Goal: Information Seeking & Learning: Learn about a topic

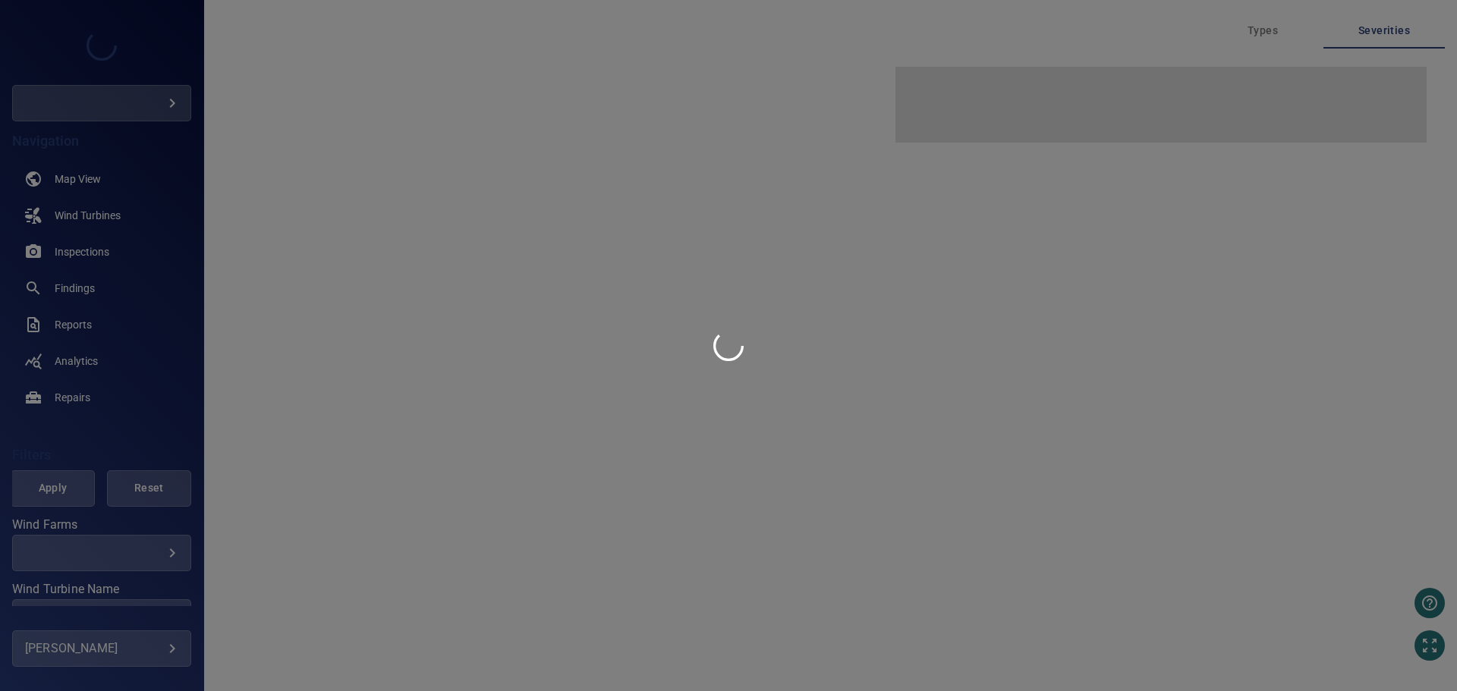
type input "**********"
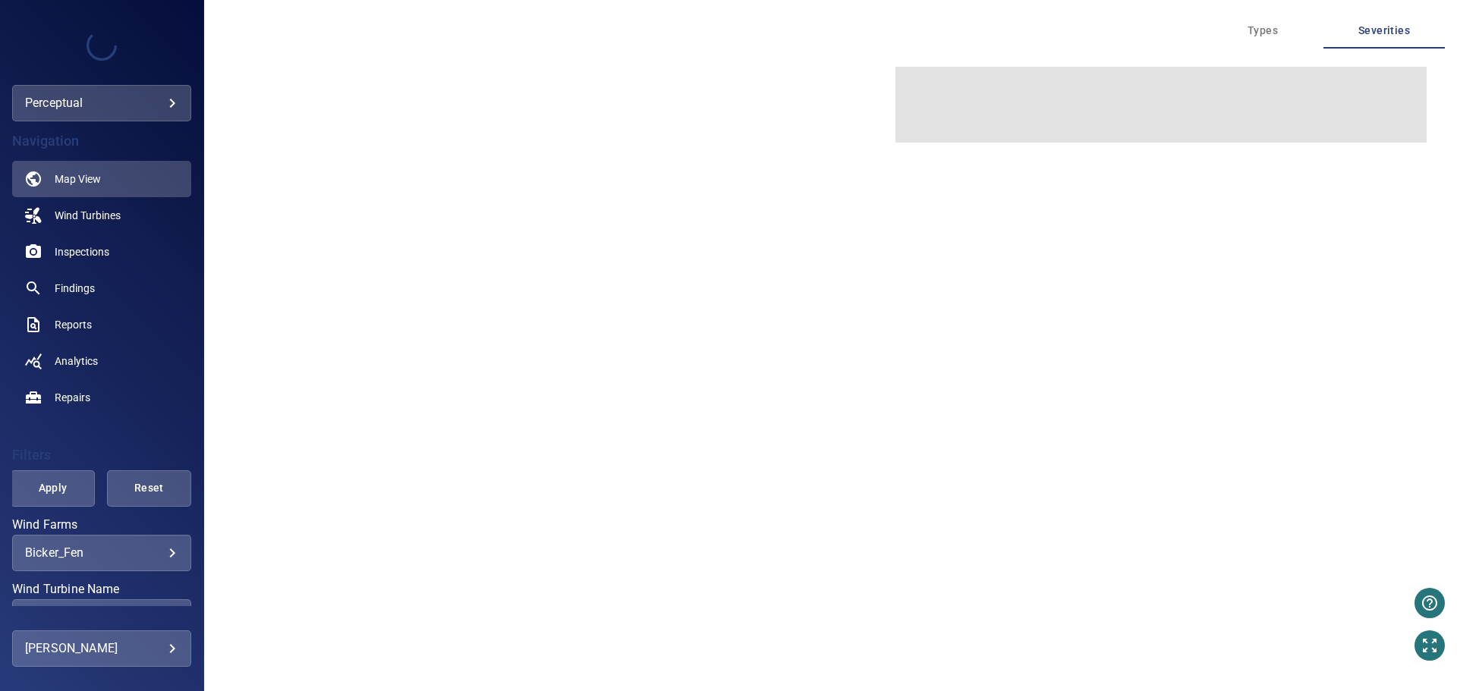
click at [143, 87] on div "**********" at bounding box center [101, 103] width 179 height 36
click at [141, 101] on body "**********" at bounding box center [728, 345] width 1457 height 691
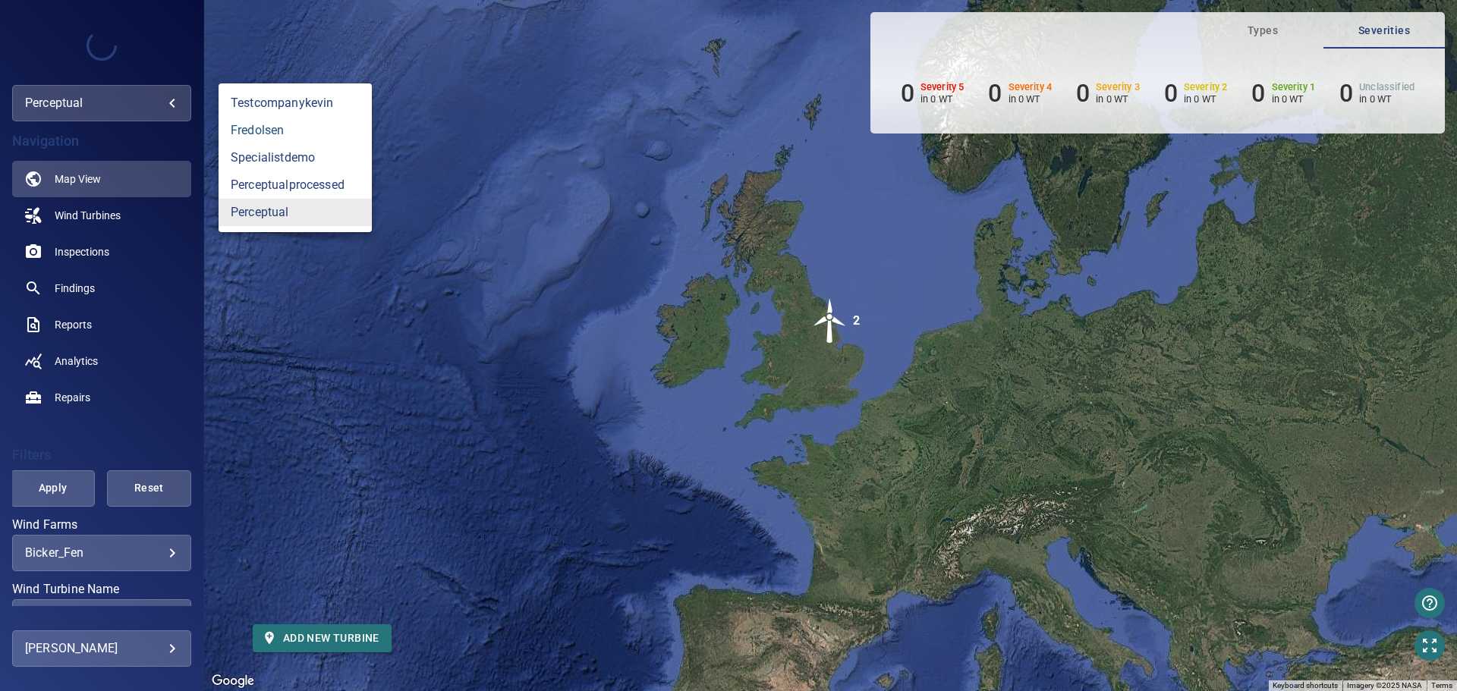
click at [262, 135] on link "fredolsen" at bounding box center [294, 130] width 153 height 27
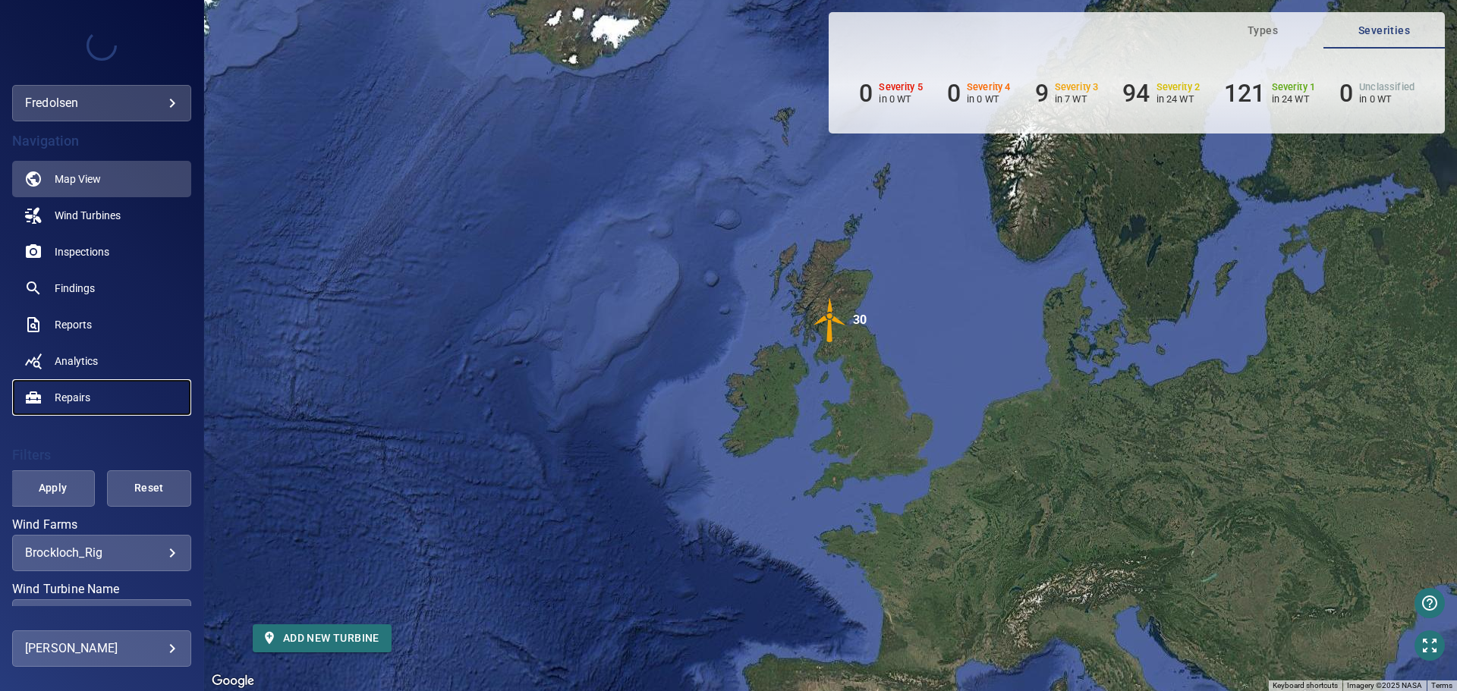
click at [76, 387] on link "Repairs" at bounding box center [101, 397] width 179 height 36
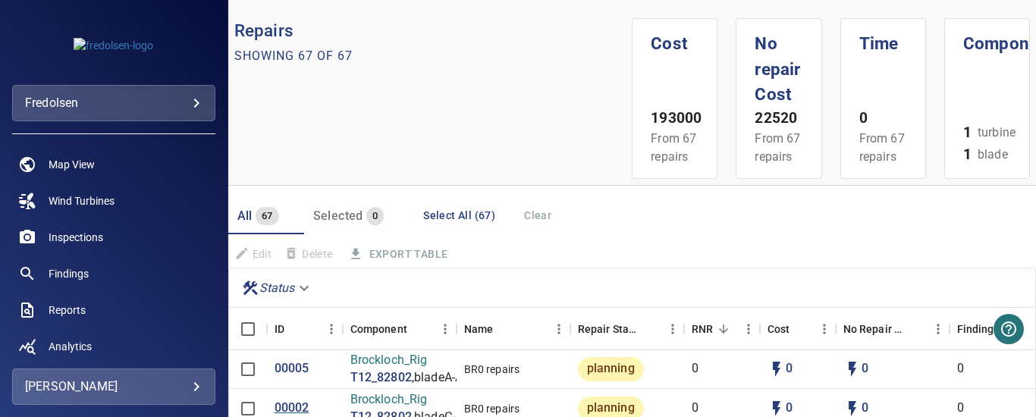
scroll to position [76, 0]
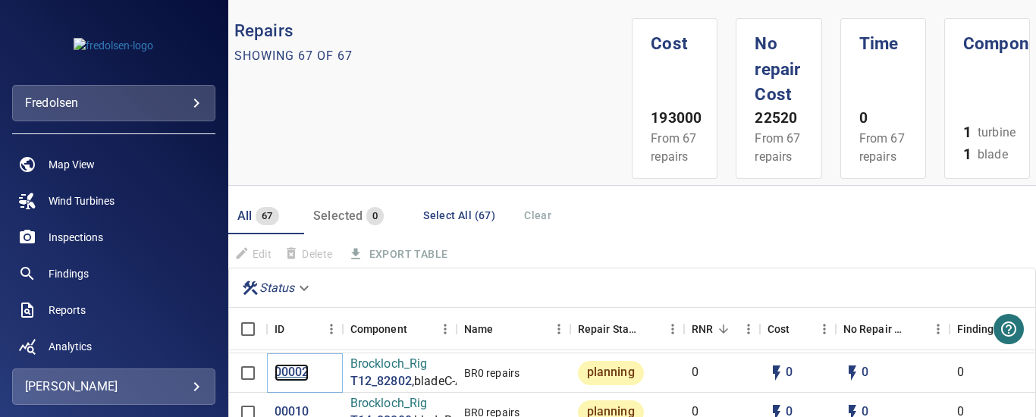
click at [293, 372] on p "00002" at bounding box center [292, 372] width 35 height 17
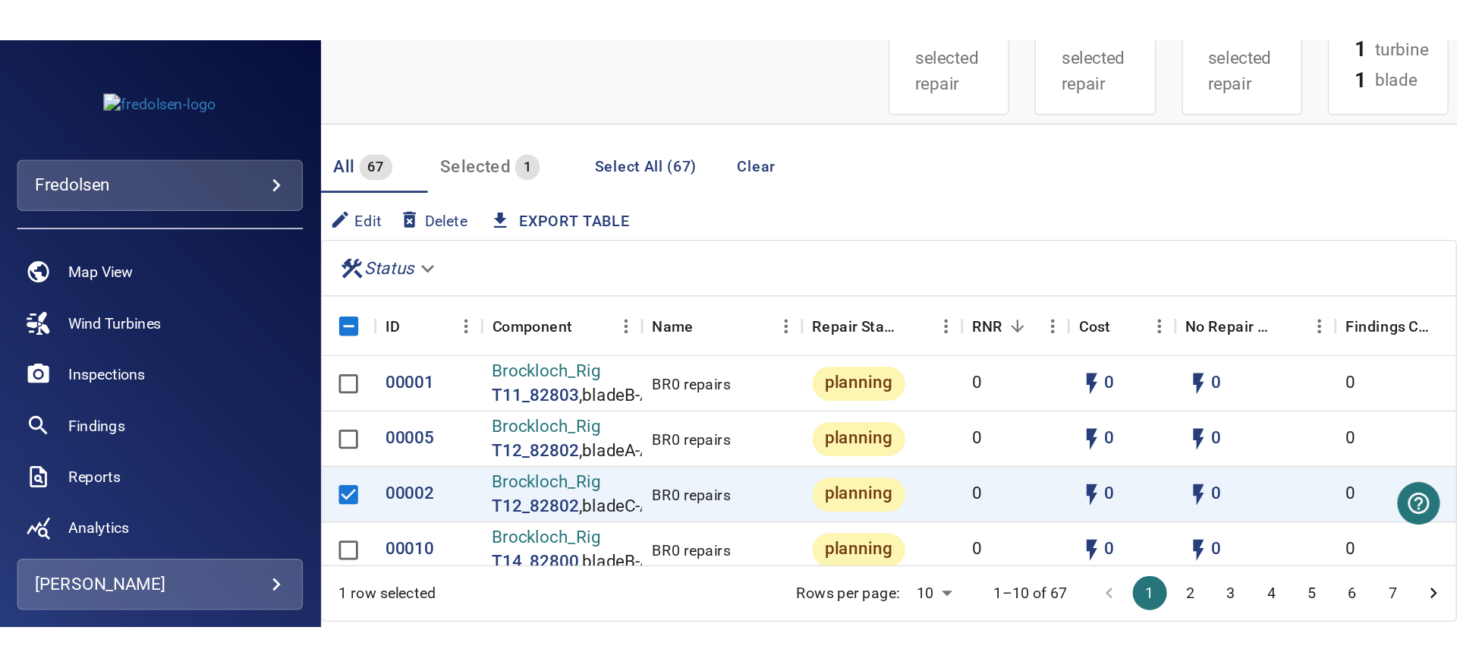
scroll to position [189, 0]
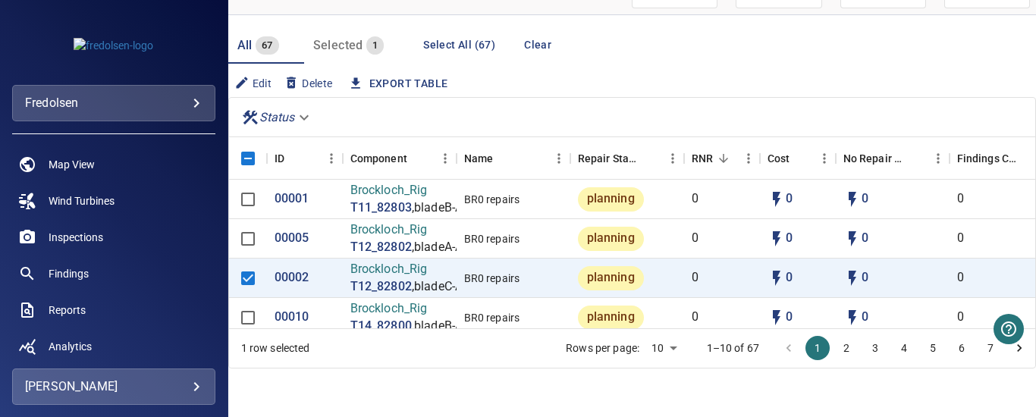
drag, startPoint x: 394, startPoint y: 382, endPoint x: 468, endPoint y: 379, distance: 74.4
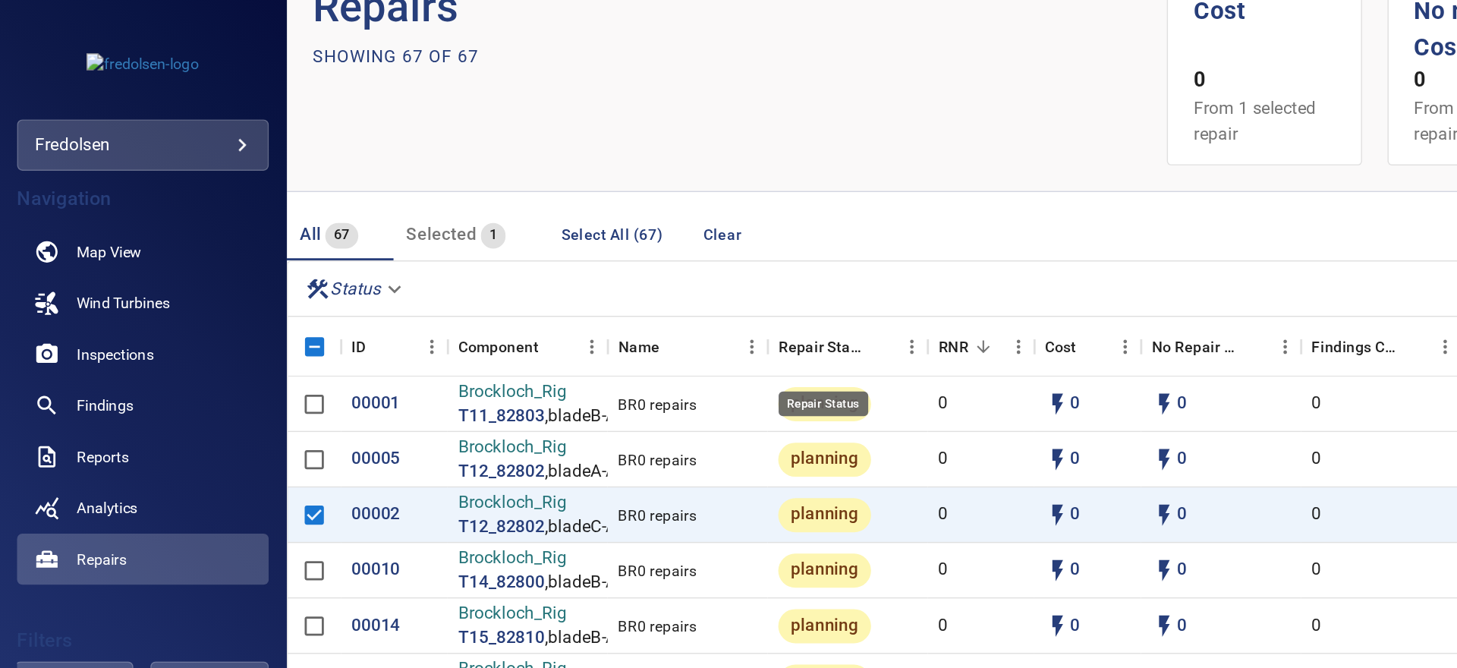
scroll to position [36, 0]
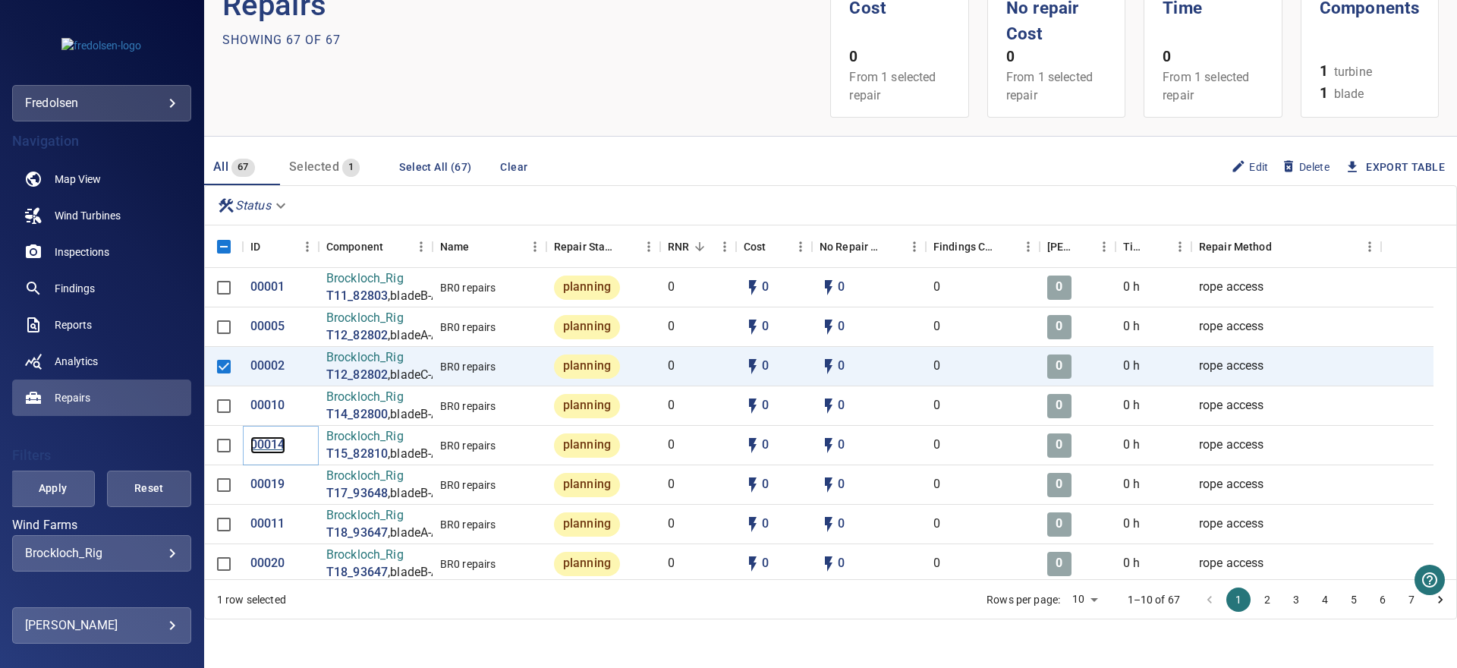
click at [270, 447] on p "00014" at bounding box center [267, 444] width 35 height 17
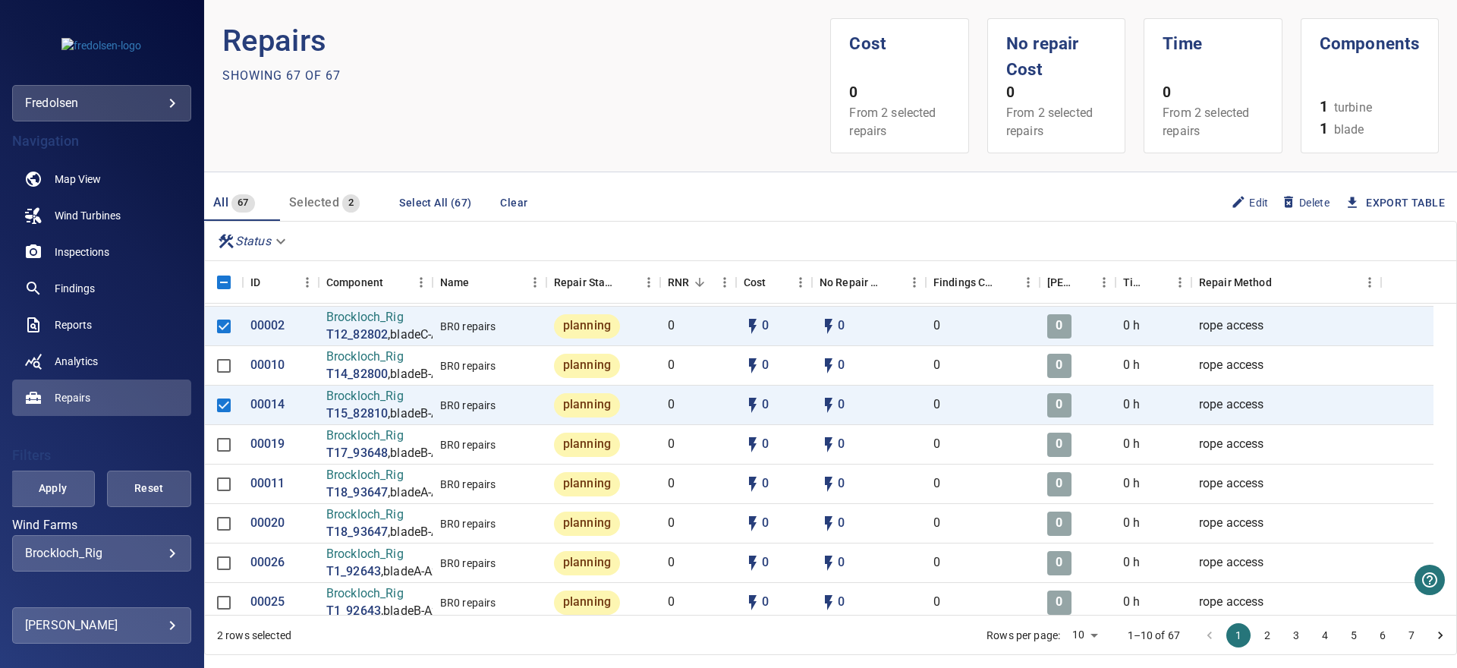
scroll to position [83, 0]
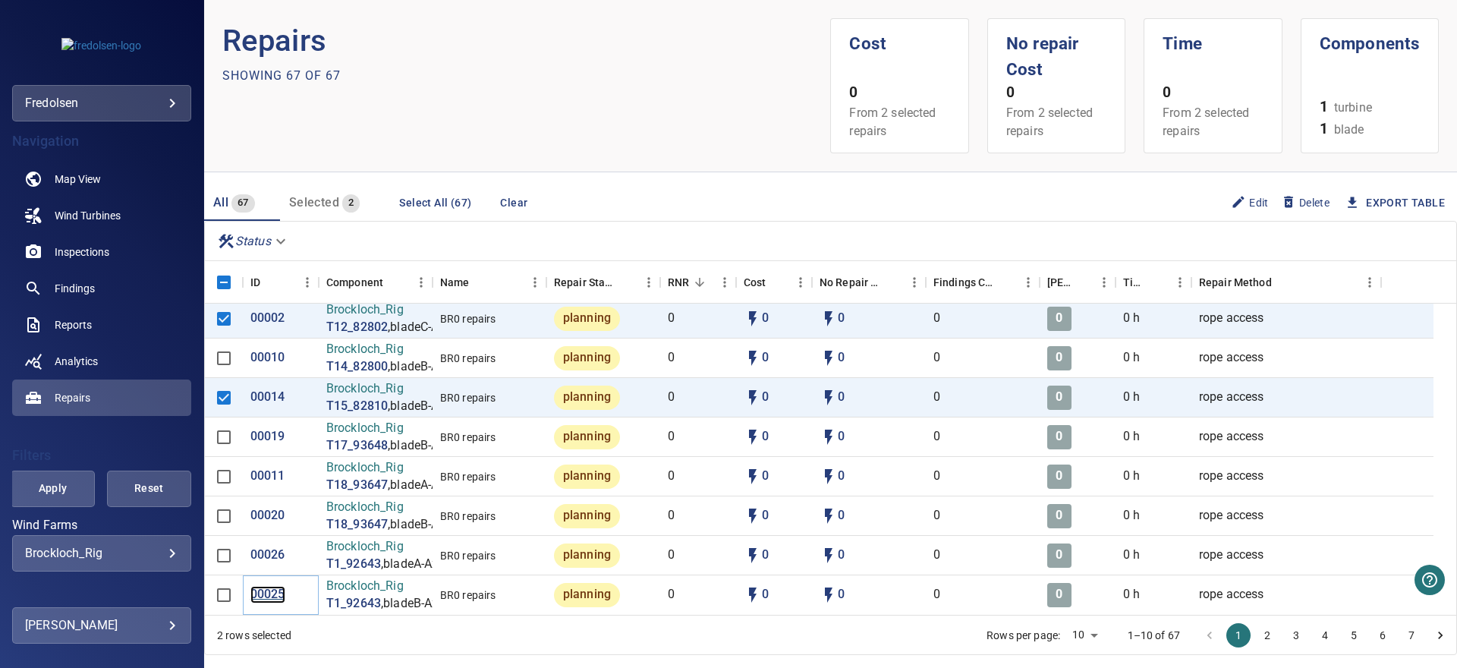
click at [272, 594] on p "00025" at bounding box center [267, 594] width 35 height 17
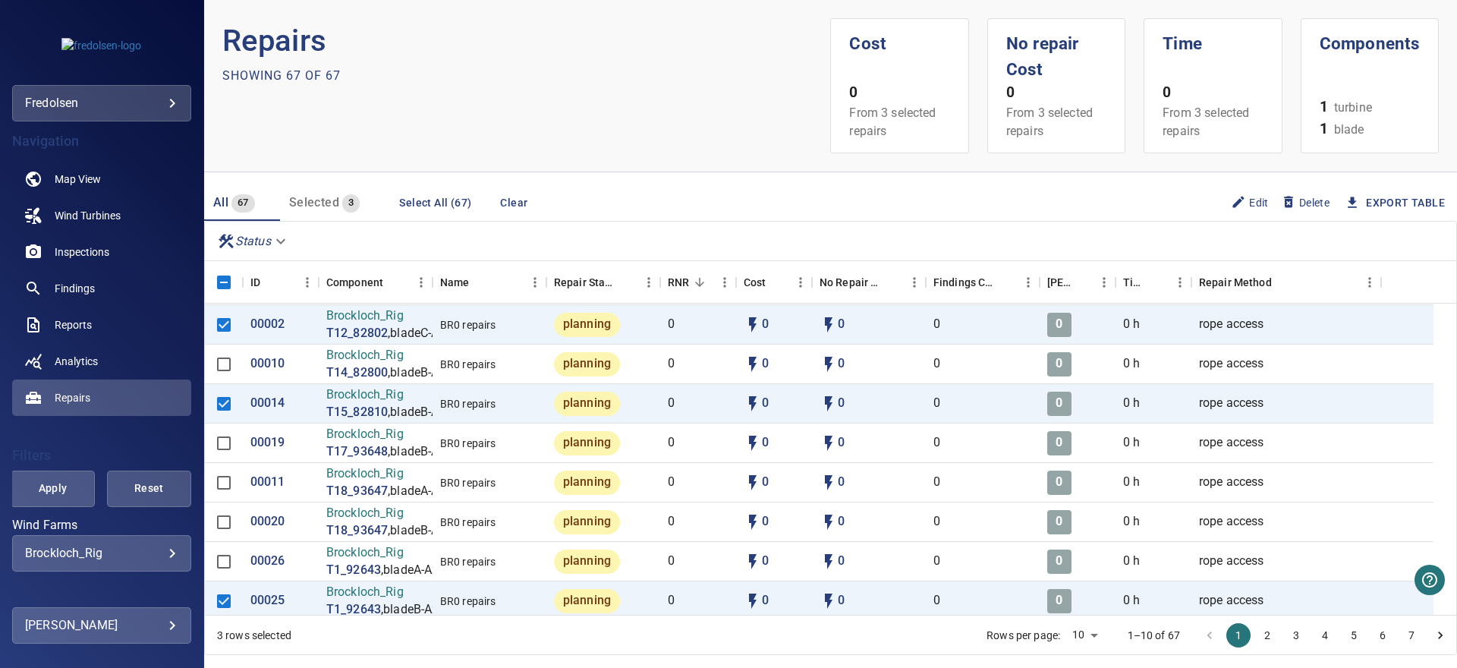
scroll to position [83, 0]
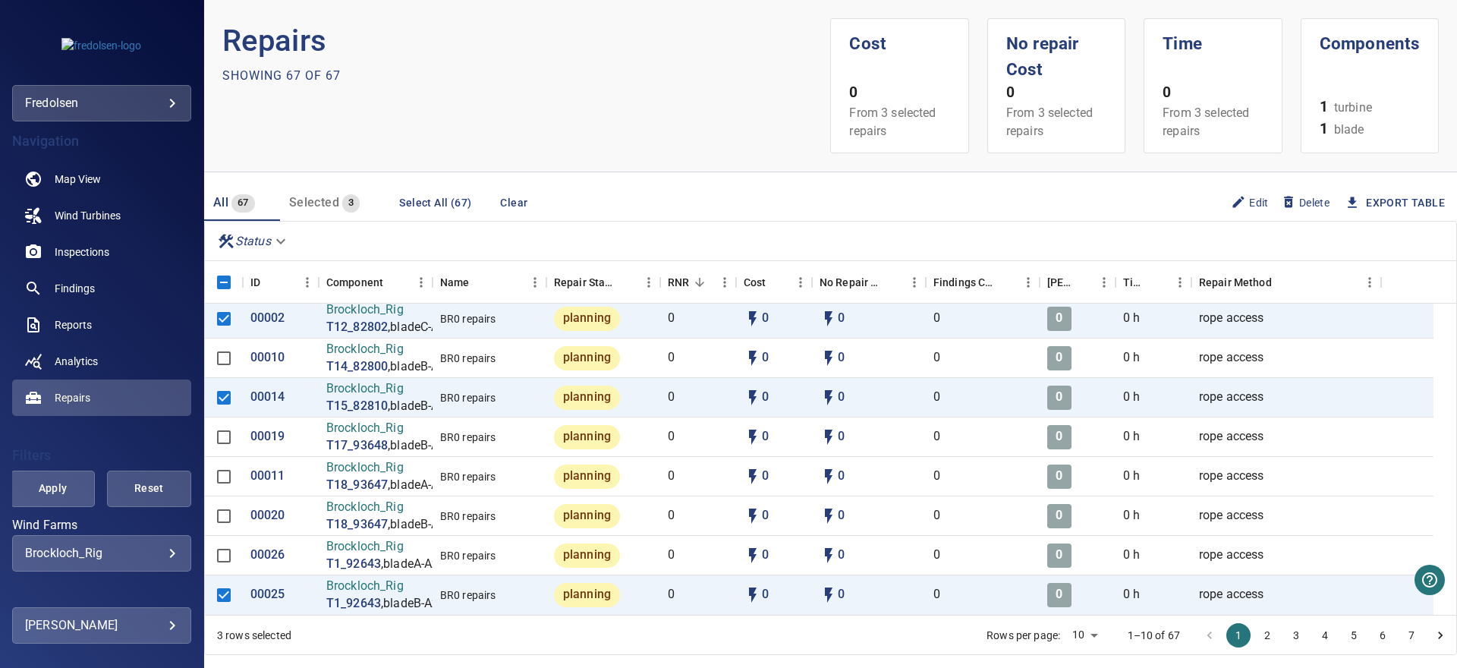
click at [1284, 637] on button "3" at bounding box center [1296, 635] width 24 height 24
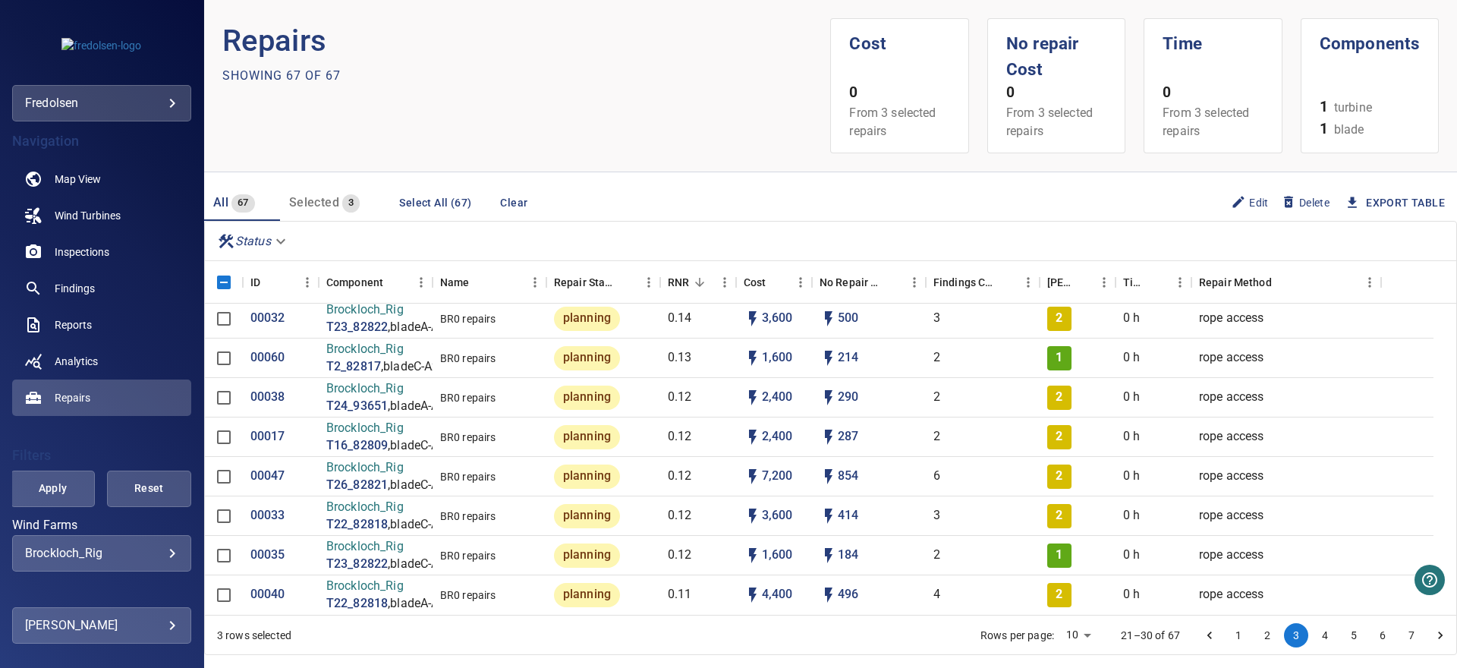
scroll to position [0, 0]
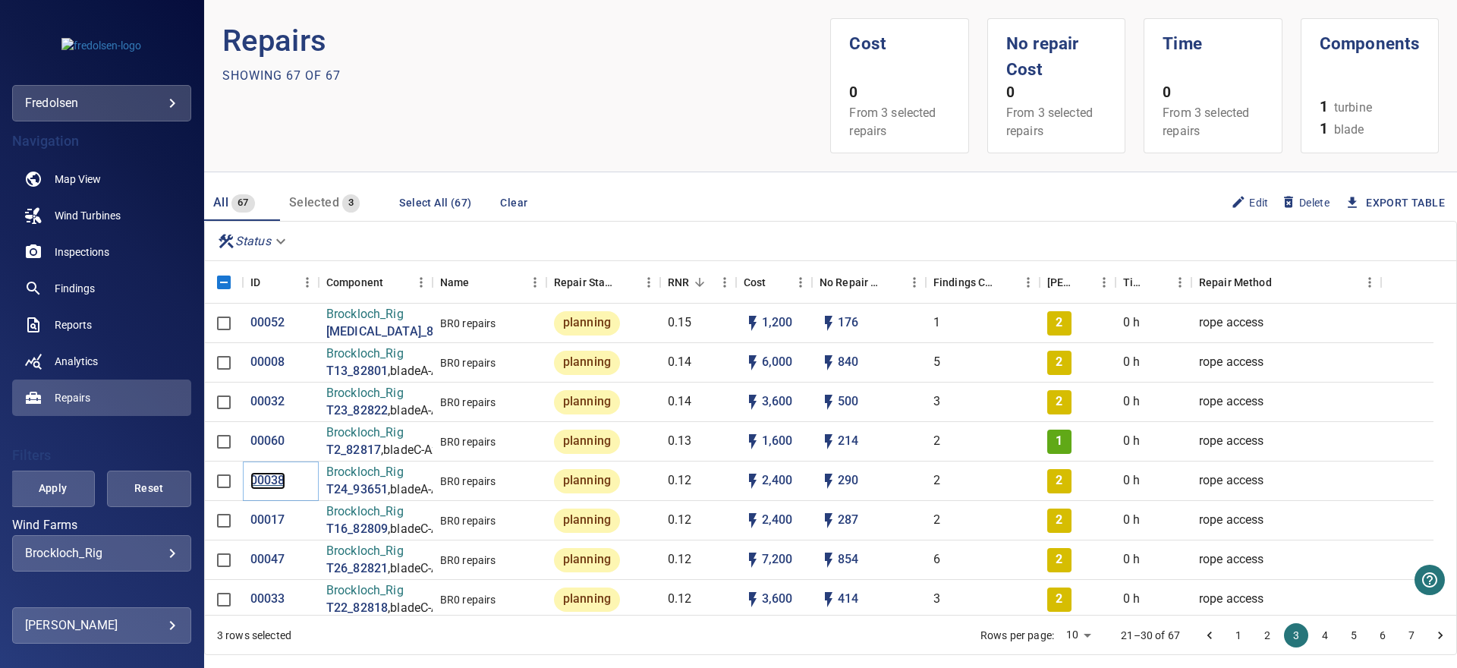
click at [260, 477] on p "00038" at bounding box center [267, 480] width 35 height 17
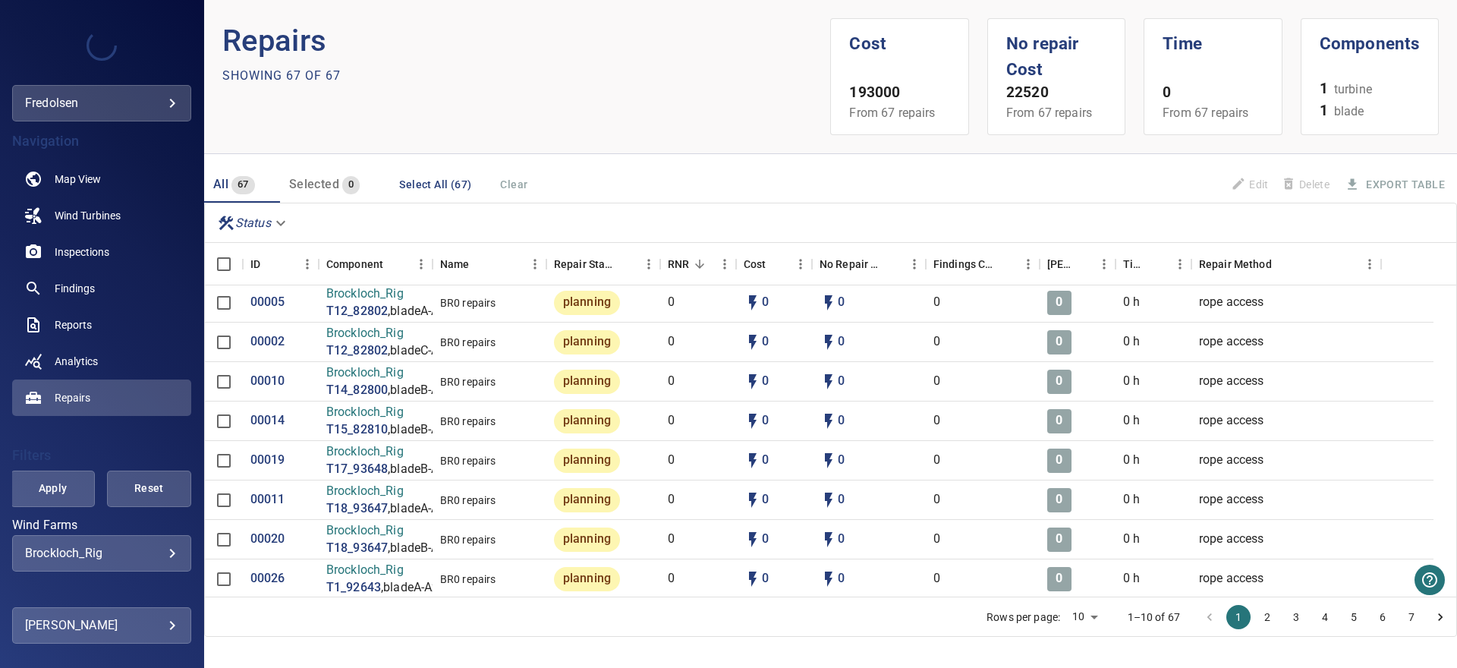
scroll to position [83, 0]
click at [1255, 619] on button "2" at bounding box center [1267, 617] width 24 height 24
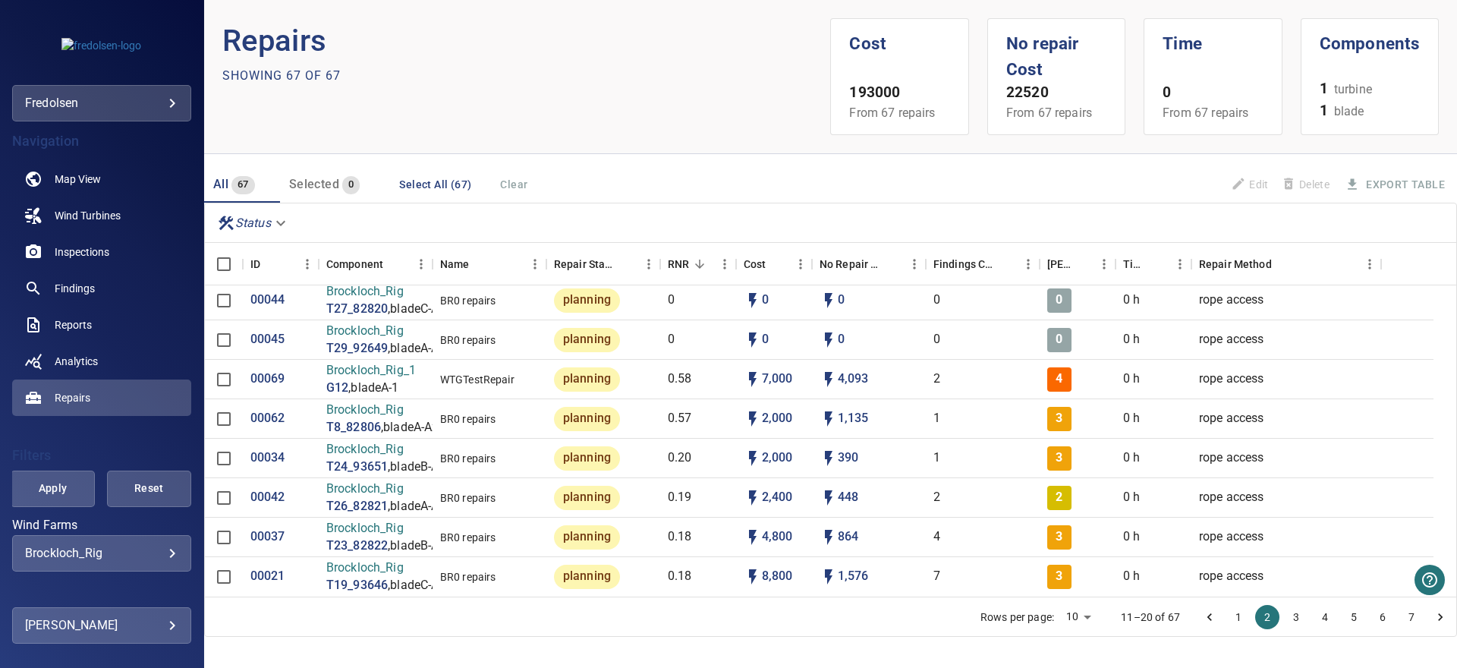
scroll to position [0, 0]
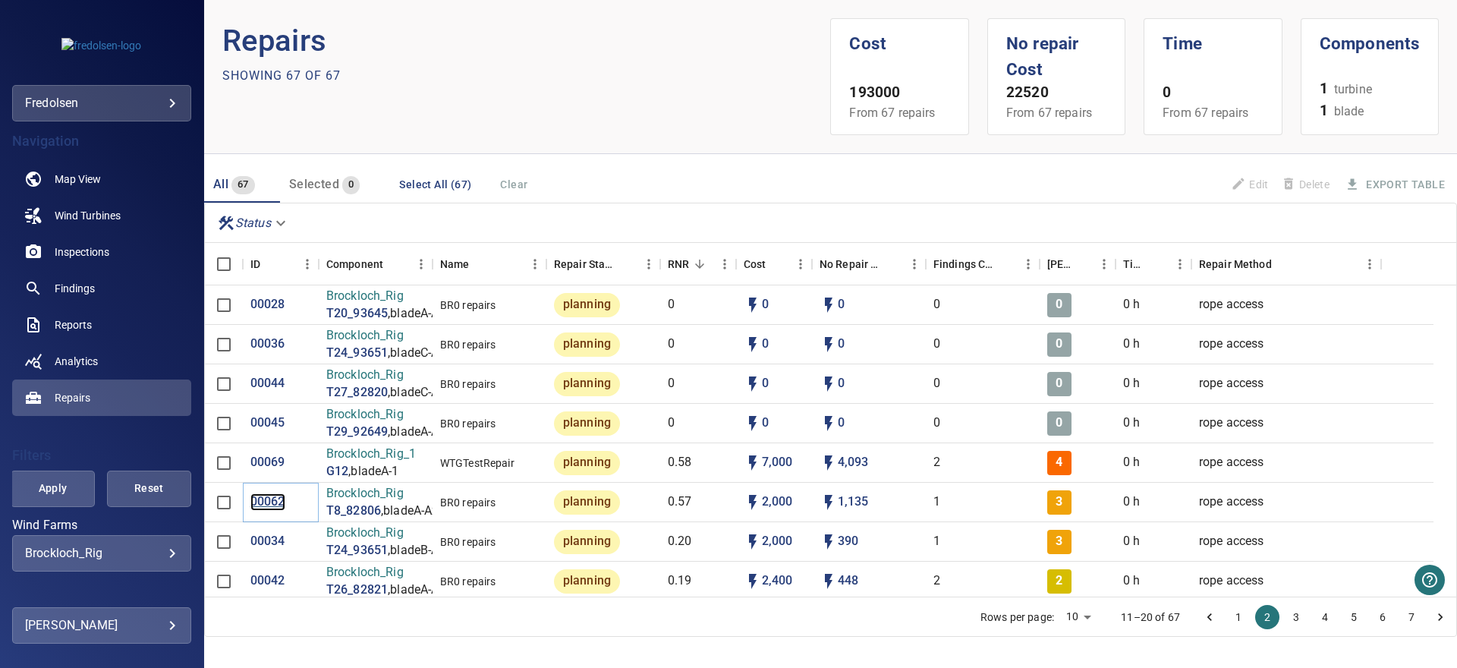
click at [274, 496] on p "00062" at bounding box center [267, 501] width 35 height 17
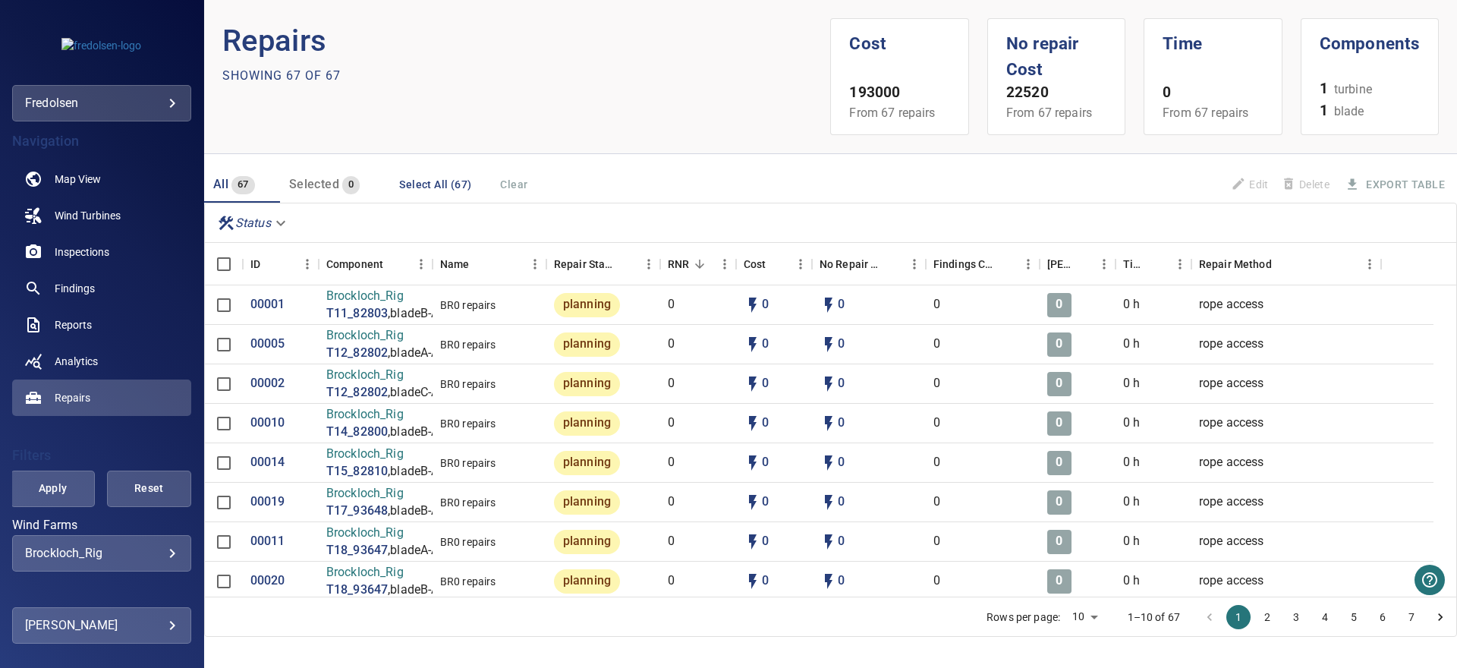
click at [1284, 623] on button "3" at bounding box center [1296, 617] width 24 height 24
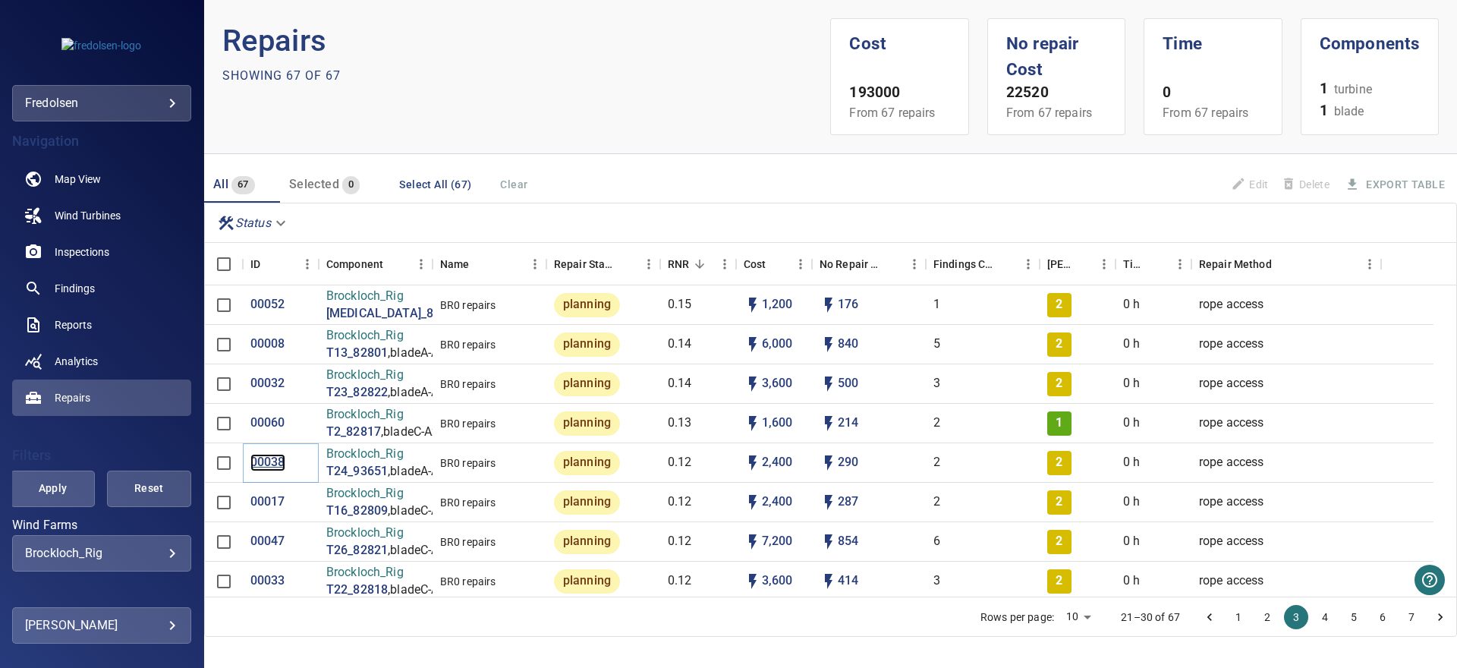
click at [272, 460] on p "00038" at bounding box center [267, 462] width 35 height 17
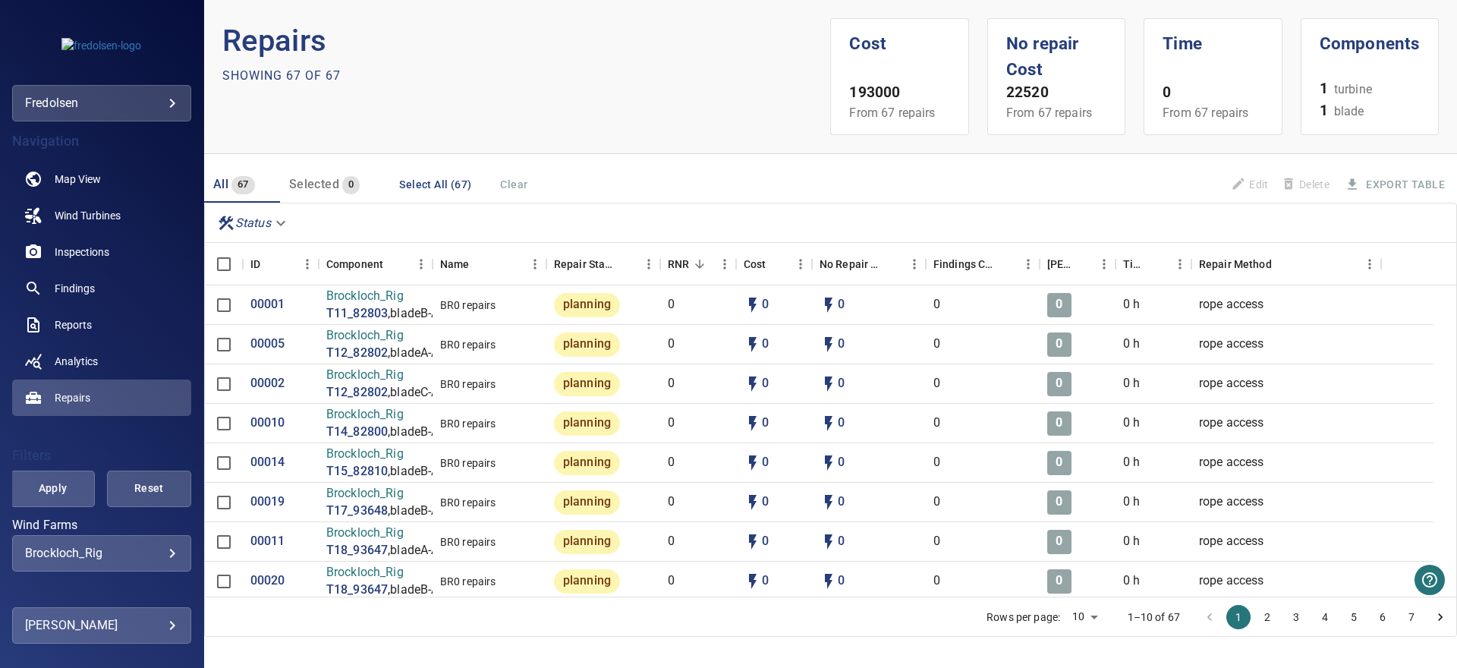
click at [1266, 622] on button "2" at bounding box center [1267, 617] width 24 height 24
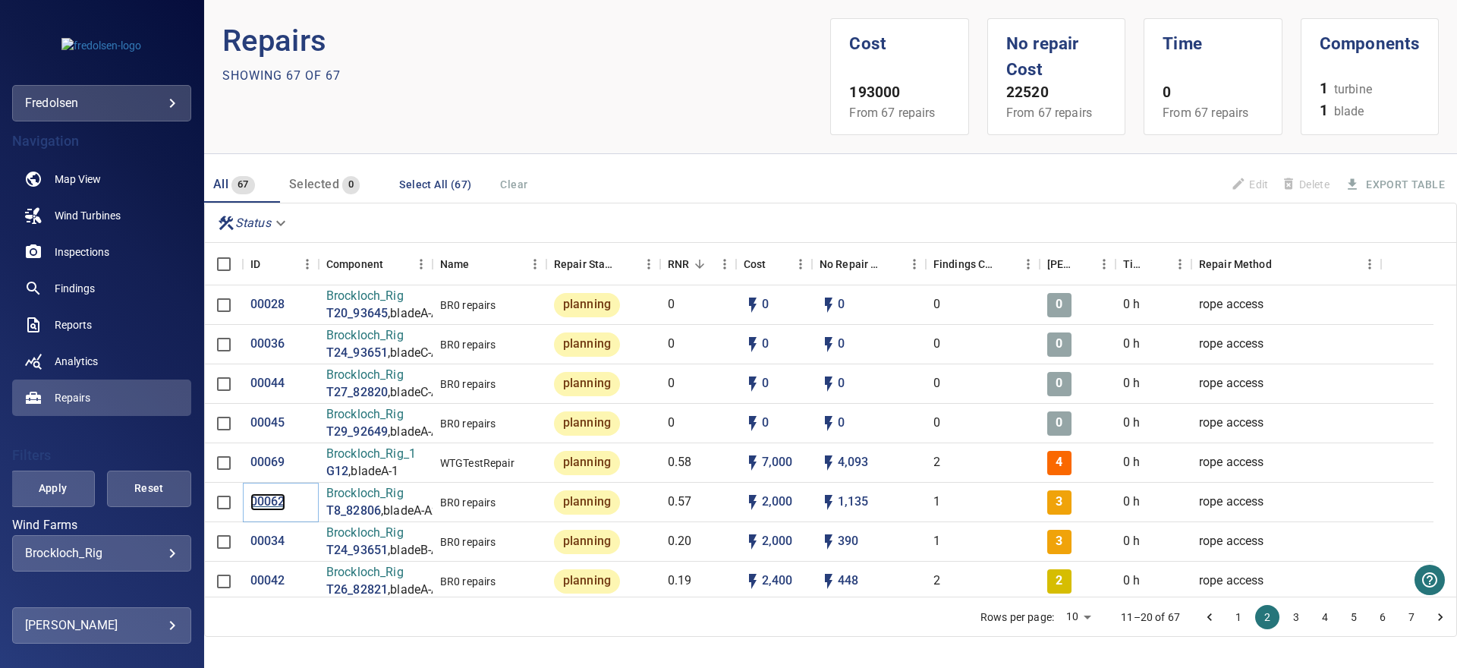
click at [278, 506] on p "00062" at bounding box center [267, 501] width 35 height 17
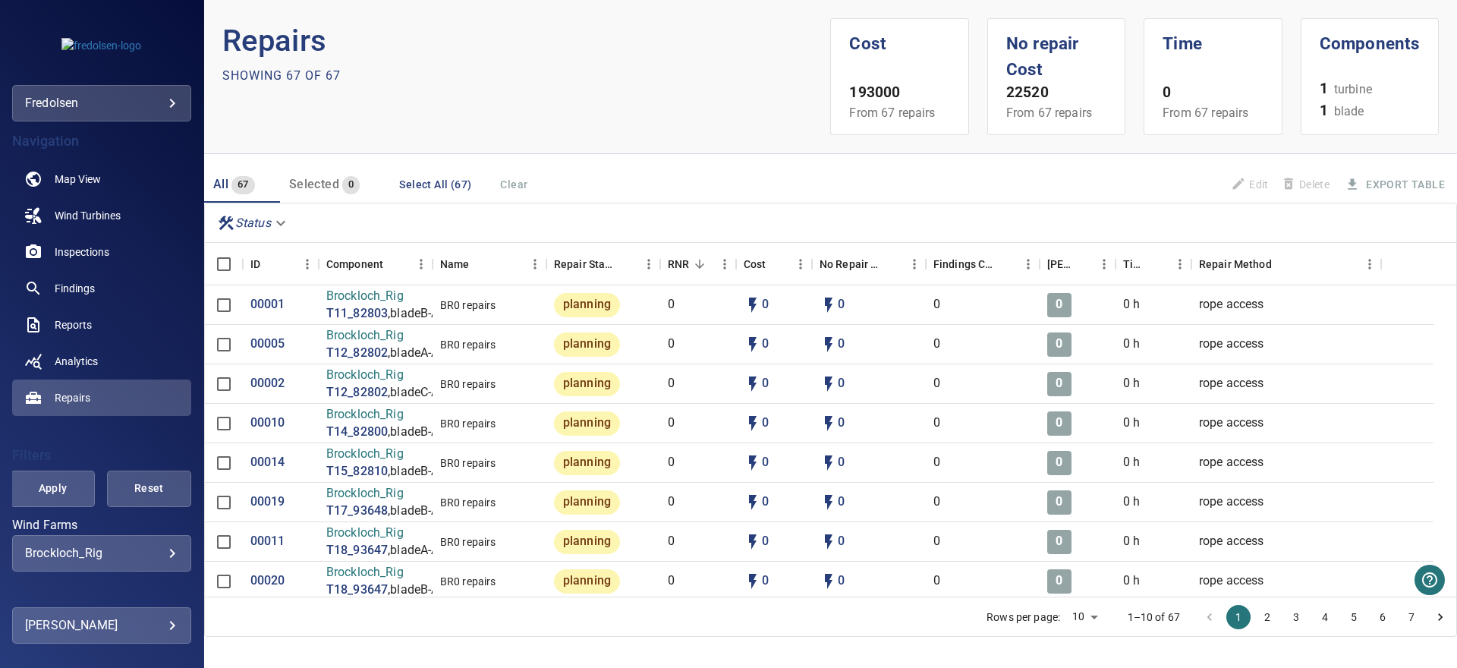
click at [1255, 616] on button "2" at bounding box center [1267, 617] width 24 height 24
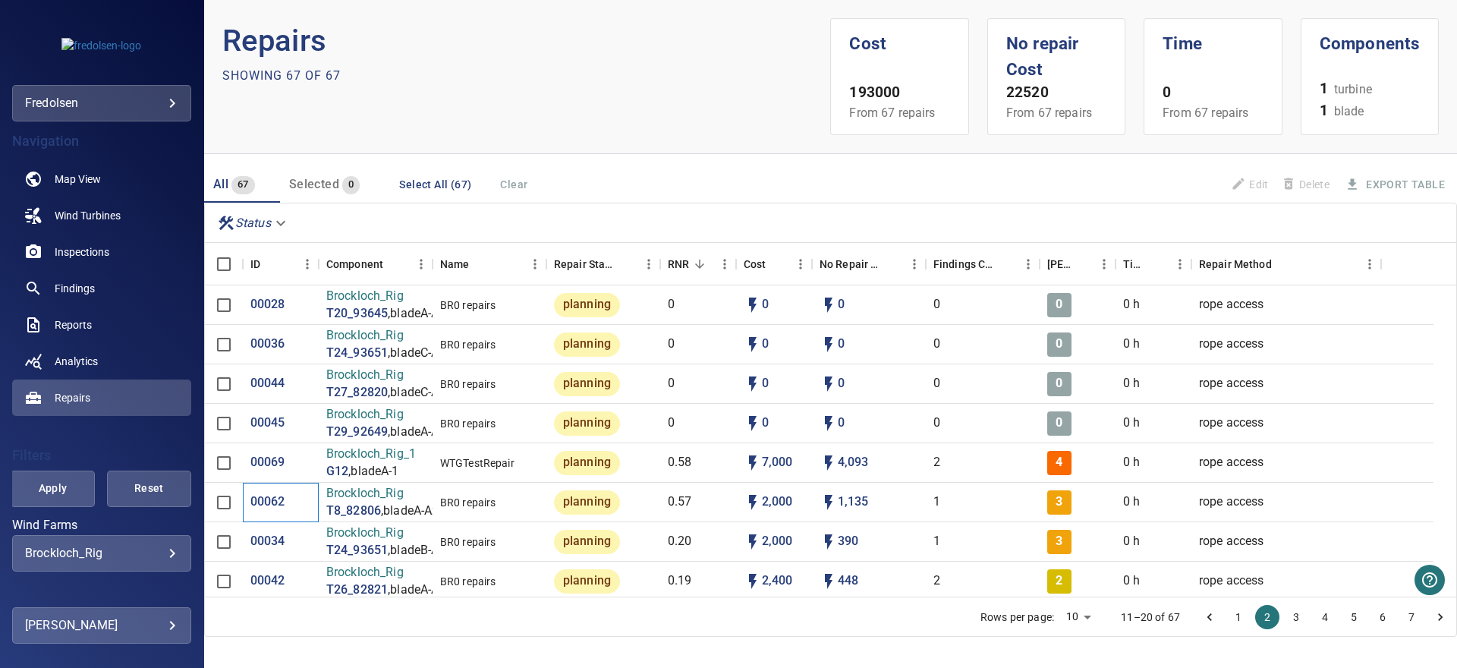
click at [265, 489] on div "00062" at bounding box center [281, 501] width 76 height 39
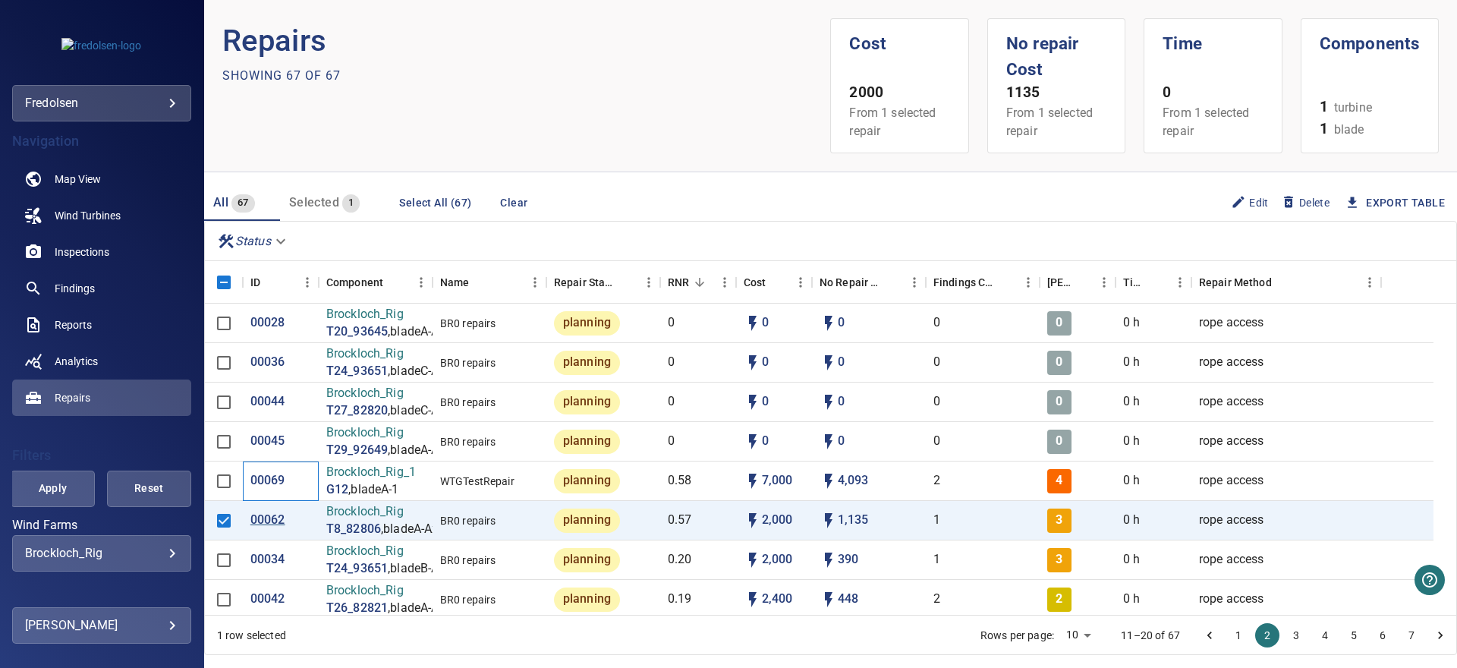
click at [270, 495] on div "00069" at bounding box center [281, 480] width 76 height 39
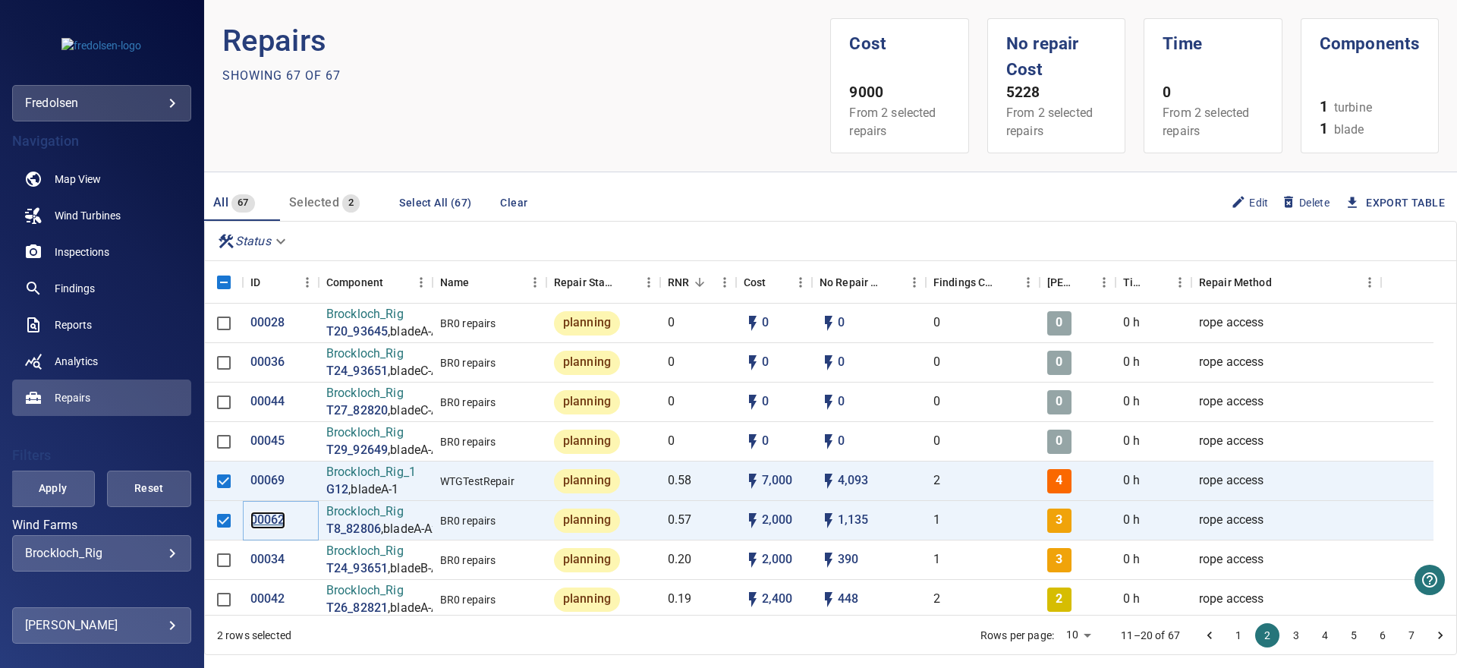
click at [263, 514] on p "00062" at bounding box center [267, 519] width 35 height 17
